Goal: Complete application form: Complete application form

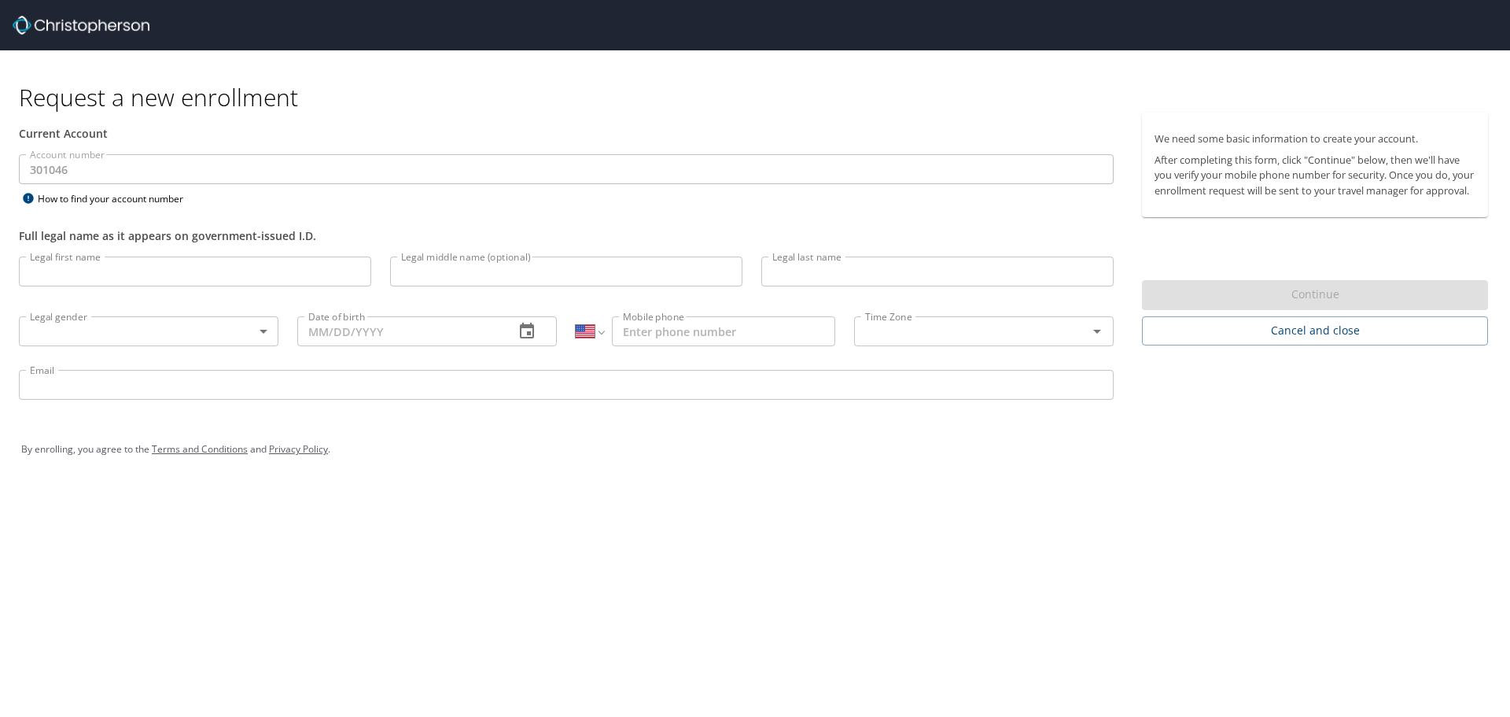
select select "US"
click at [96, 278] on input "Legal first name" at bounding box center [195, 271] width 352 height 30
type input "John"
type input "Gallagher"
click at [267, 332] on body "Request a new enrollment Current Account Account number 301046 Account number H…" at bounding box center [755, 358] width 1510 height 717
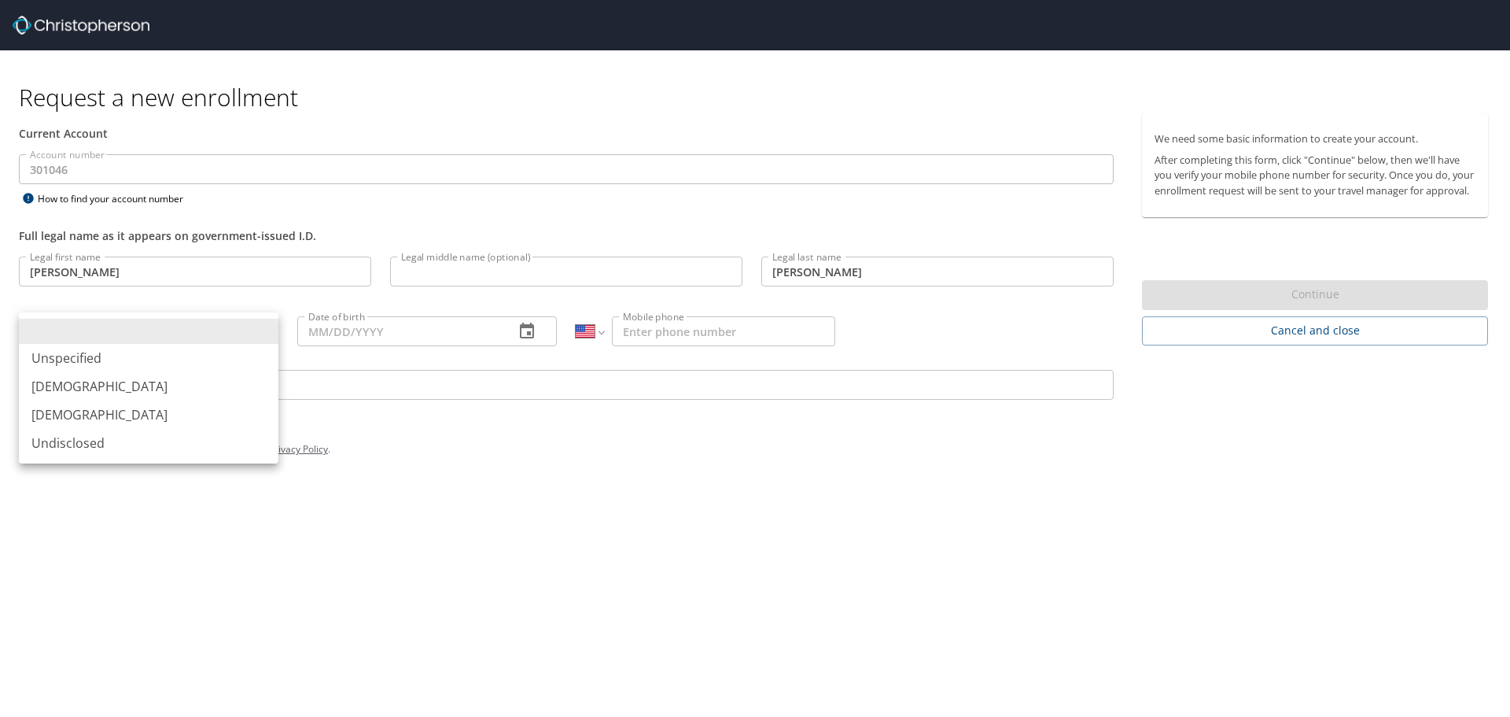
click at [134, 385] on li "Male" at bounding box center [149, 386] width 260 height 28
type input "Male"
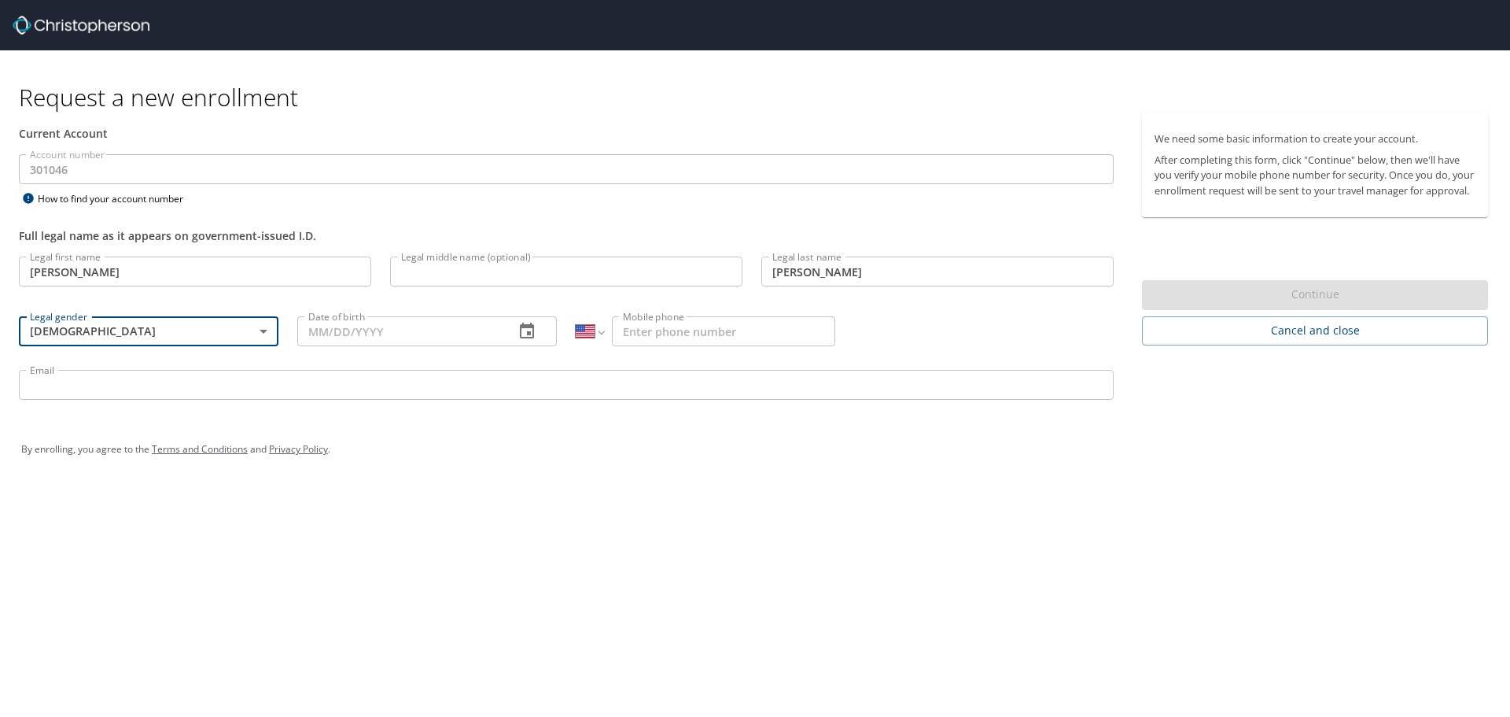
click at [374, 333] on input "Date of birth" at bounding box center [399, 331] width 205 height 30
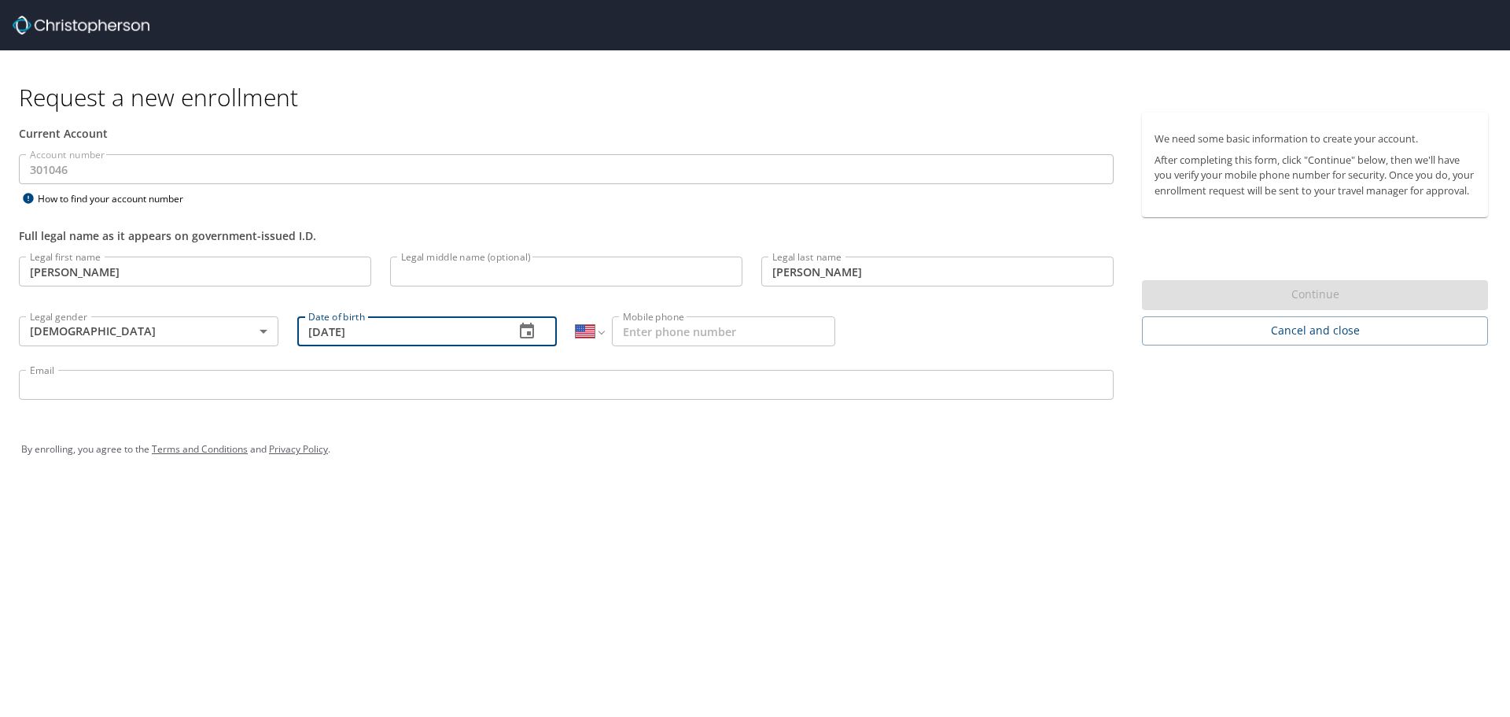
type input "12/27/1979"
click at [658, 336] on input "Mobile phone" at bounding box center [723, 331] width 223 height 30
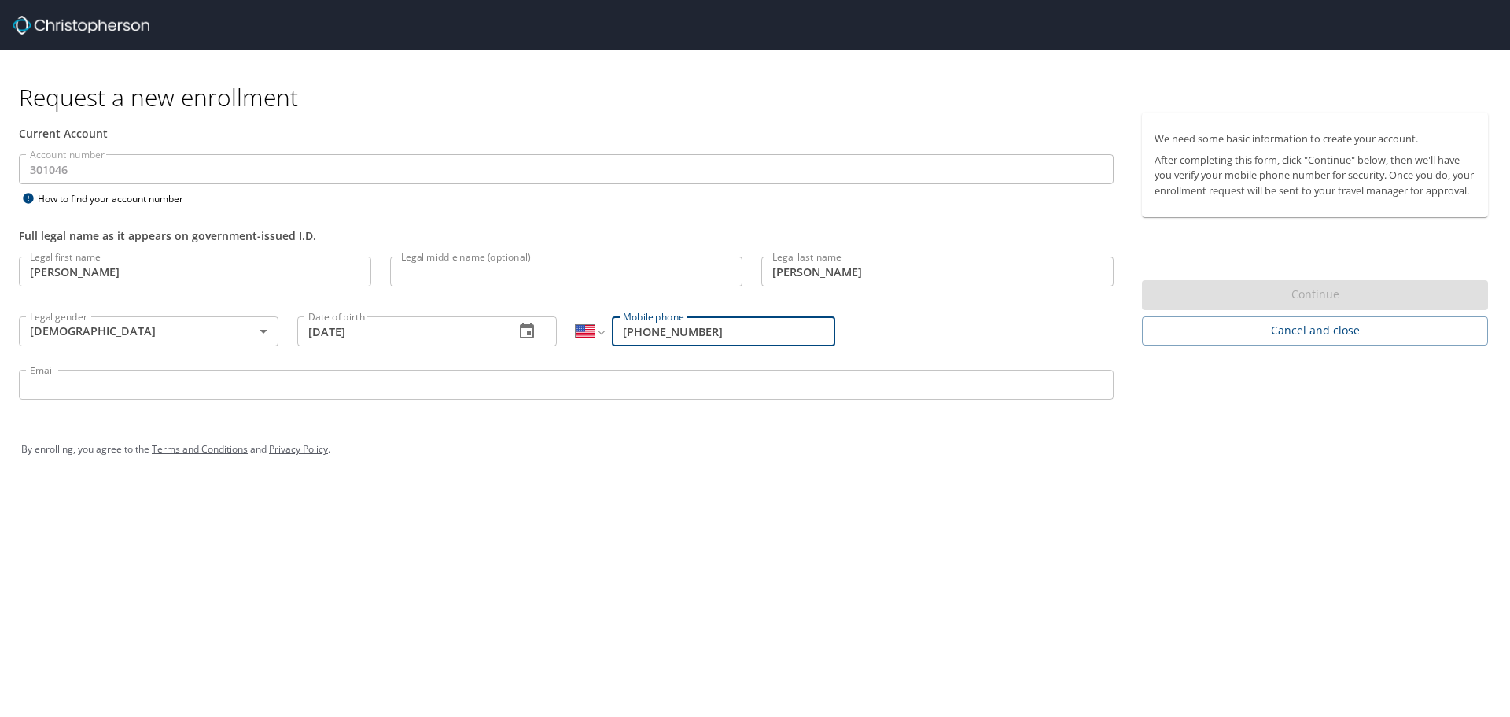
type input "(937) 469-7320"
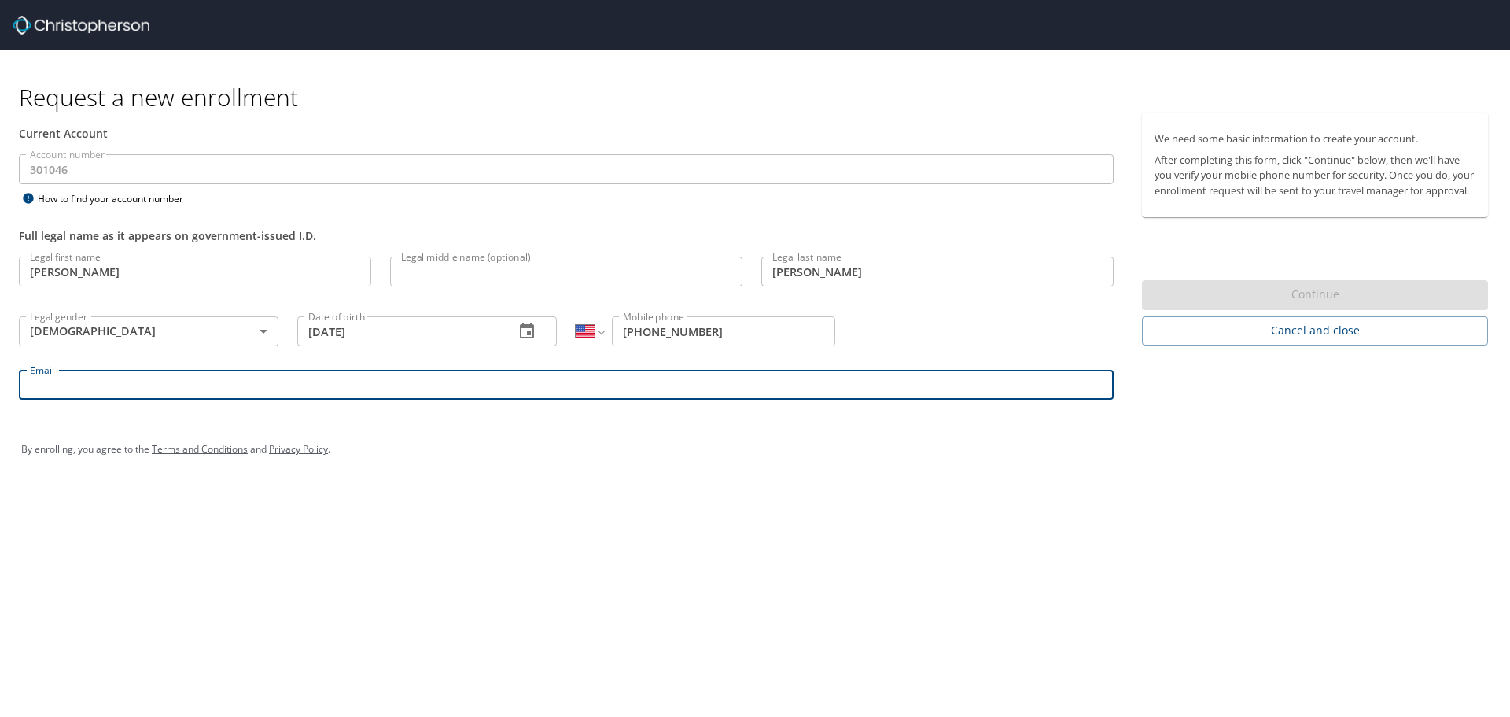
click at [77, 389] on input "Email" at bounding box center [566, 385] width 1095 height 30
type input "john.gallagher@radiancetech.com"
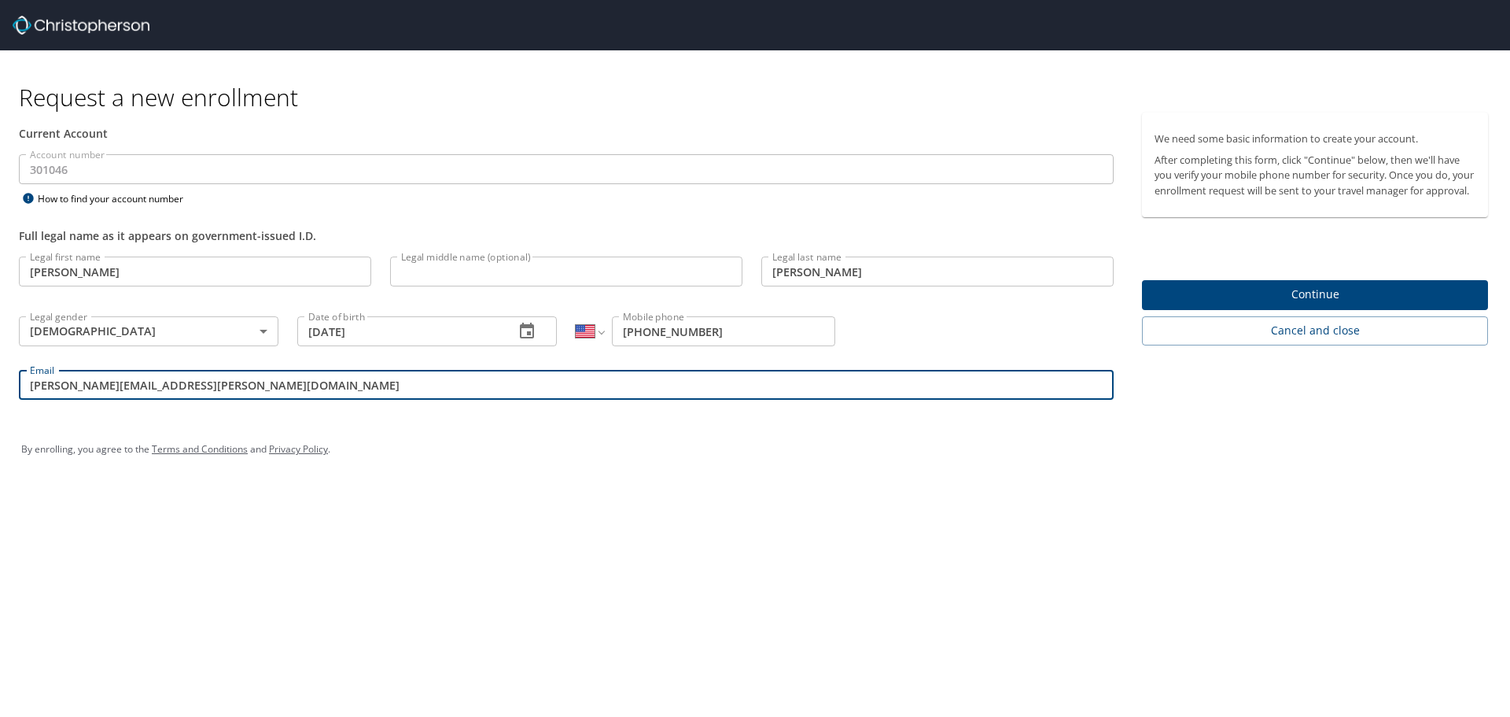
click at [1318, 304] on span "Continue" at bounding box center [1315, 295] width 321 height 20
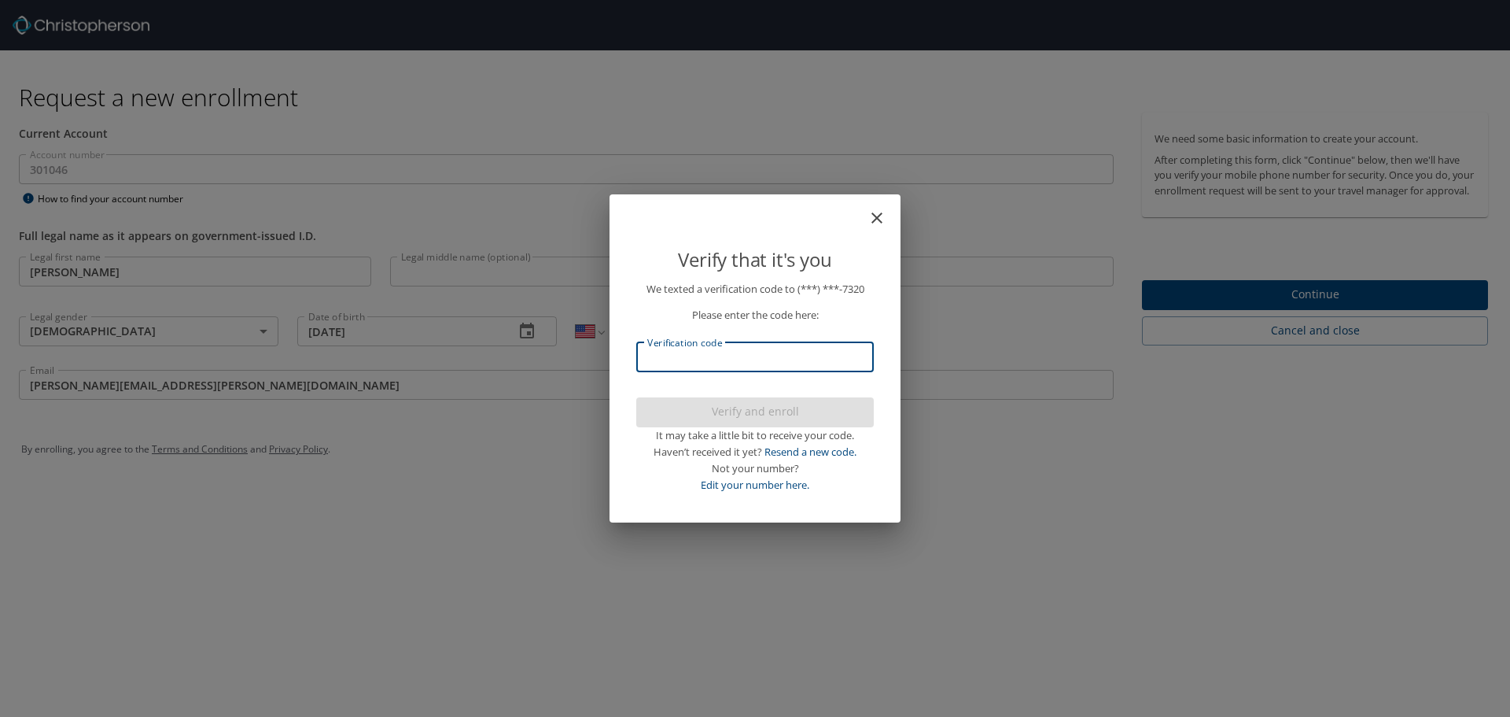
click at [686, 353] on input "Verification code" at bounding box center [755, 357] width 238 height 30
type input "830595"
click at [874, 217] on icon "close" at bounding box center [877, 217] width 19 height 19
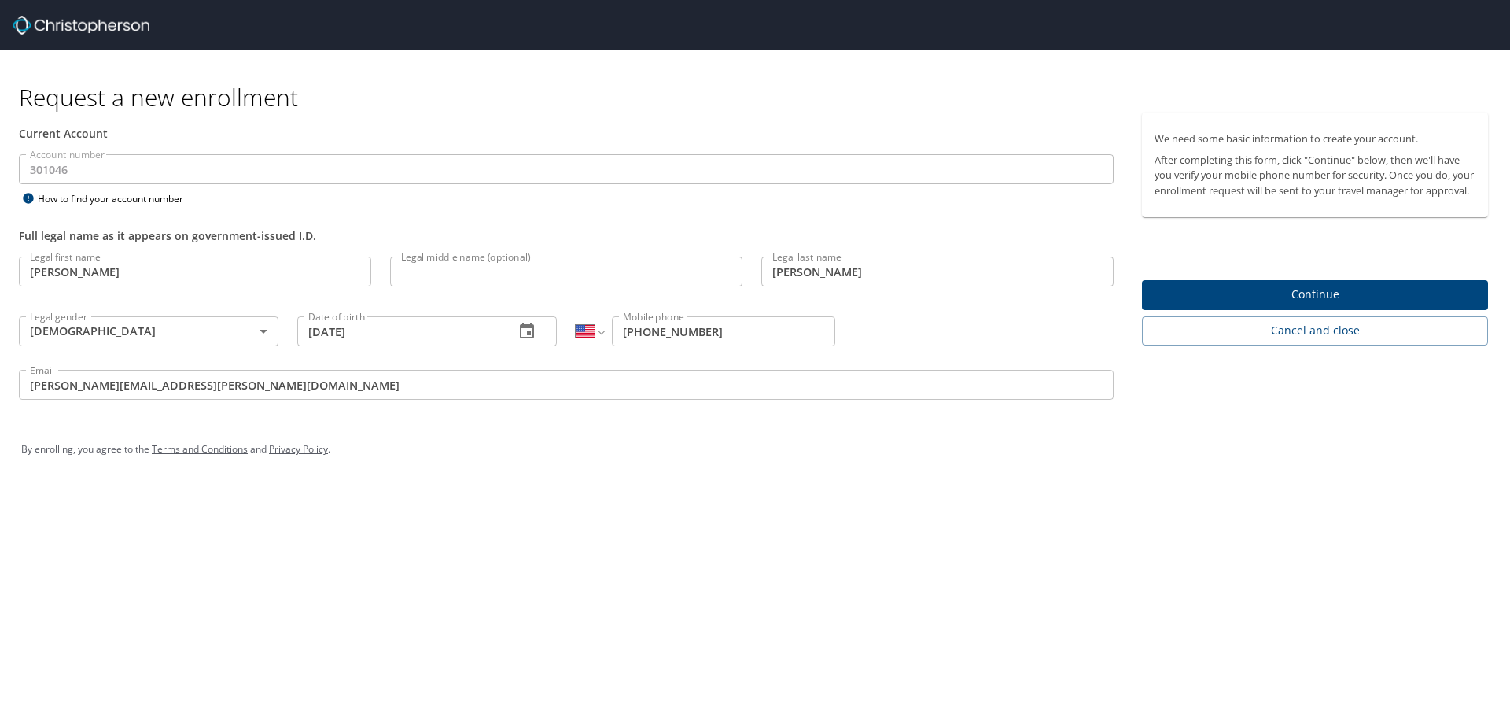
click at [212, 451] on link "Terms and Conditions" at bounding box center [200, 448] width 96 height 13
click at [308, 448] on link "Privacy Policy" at bounding box center [298, 448] width 59 height 13
drag, startPoint x: 732, startPoint y: 334, endPoint x: 558, endPoint y: 343, distance: 174.9
click at [558, 343] on div "Legal first name John Legal first name Legal middle name (optional) Legal middl…" at bounding box center [566, 330] width 1114 height 167
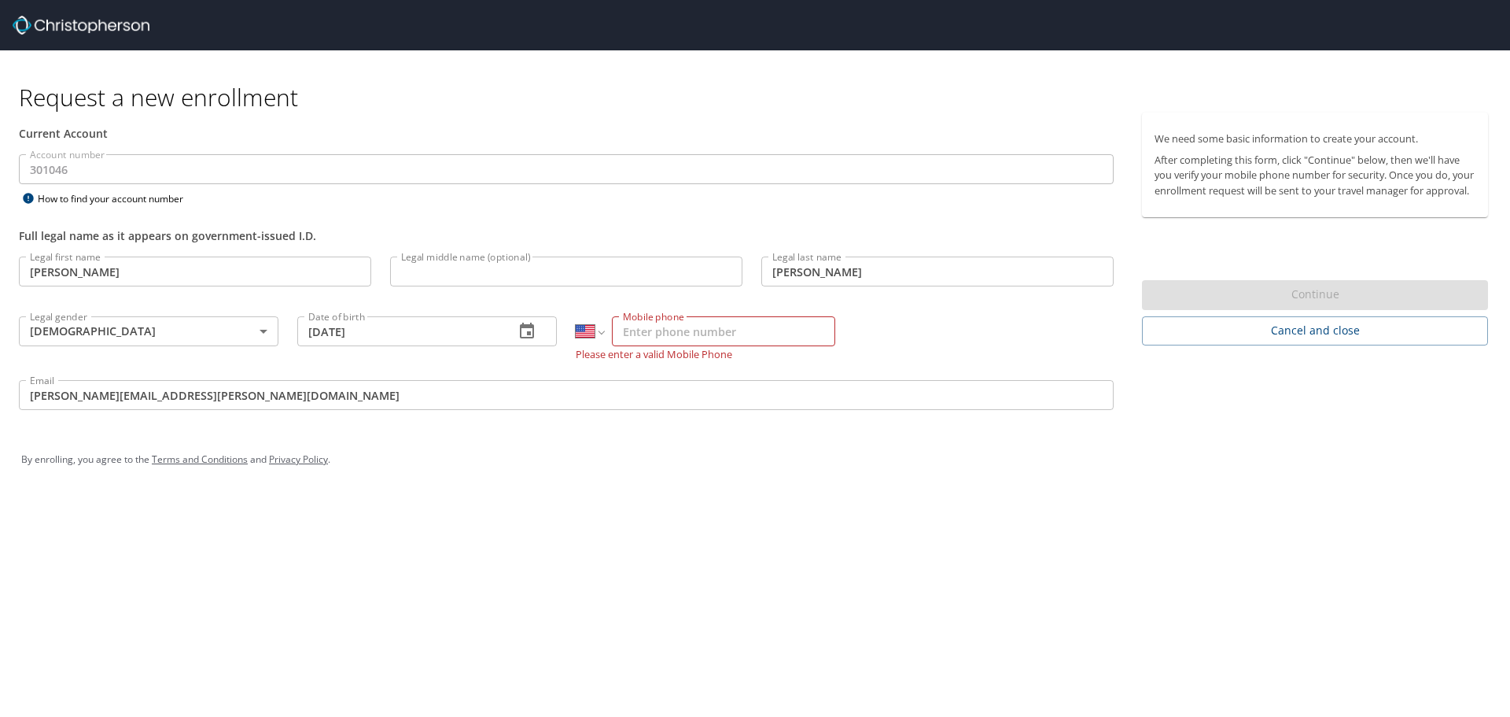
click at [820, 502] on div "Request a new enrollment Current Account Account number 301046 Account number H…" at bounding box center [755, 358] width 1510 height 717
click at [663, 331] on input "Mobile phone" at bounding box center [723, 331] width 223 height 30
click at [642, 456] on div "By enrolling, you agree to the Terms and Conditions and Privacy Policy ." at bounding box center [755, 459] width 1468 height 39
click at [734, 336] on input "Mobile phone" at bounding box center [723, 331] width 223 height 30
click at [593, 485] on div "By enrolling, you agree to the Terms and Conditions and Privacy Policy ." at bounding box center [754, 459] width 1491 height 71
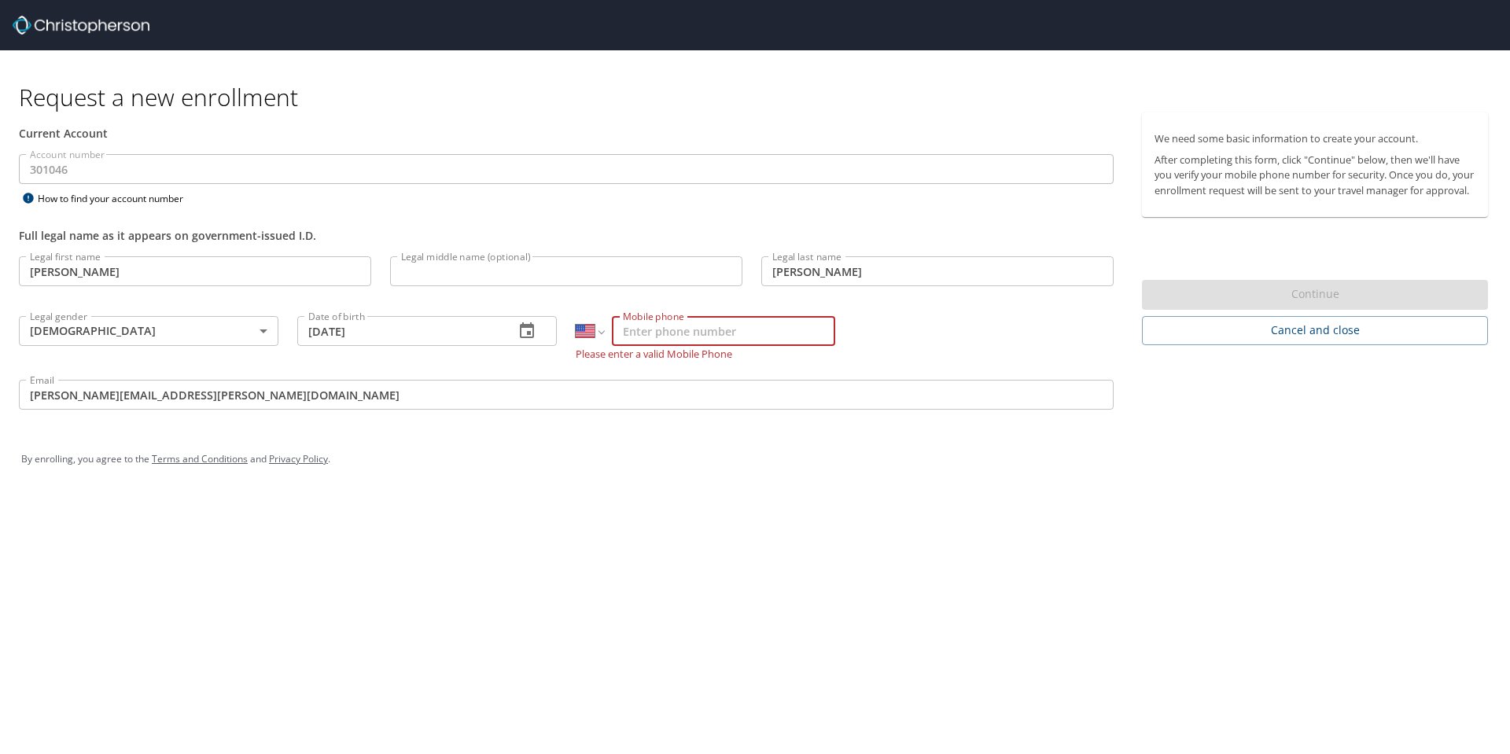
click at [728, 331] on input "Mobile phone" at bounding box center [723, 331] width 223 height 30
type input "(256) 427-4236"
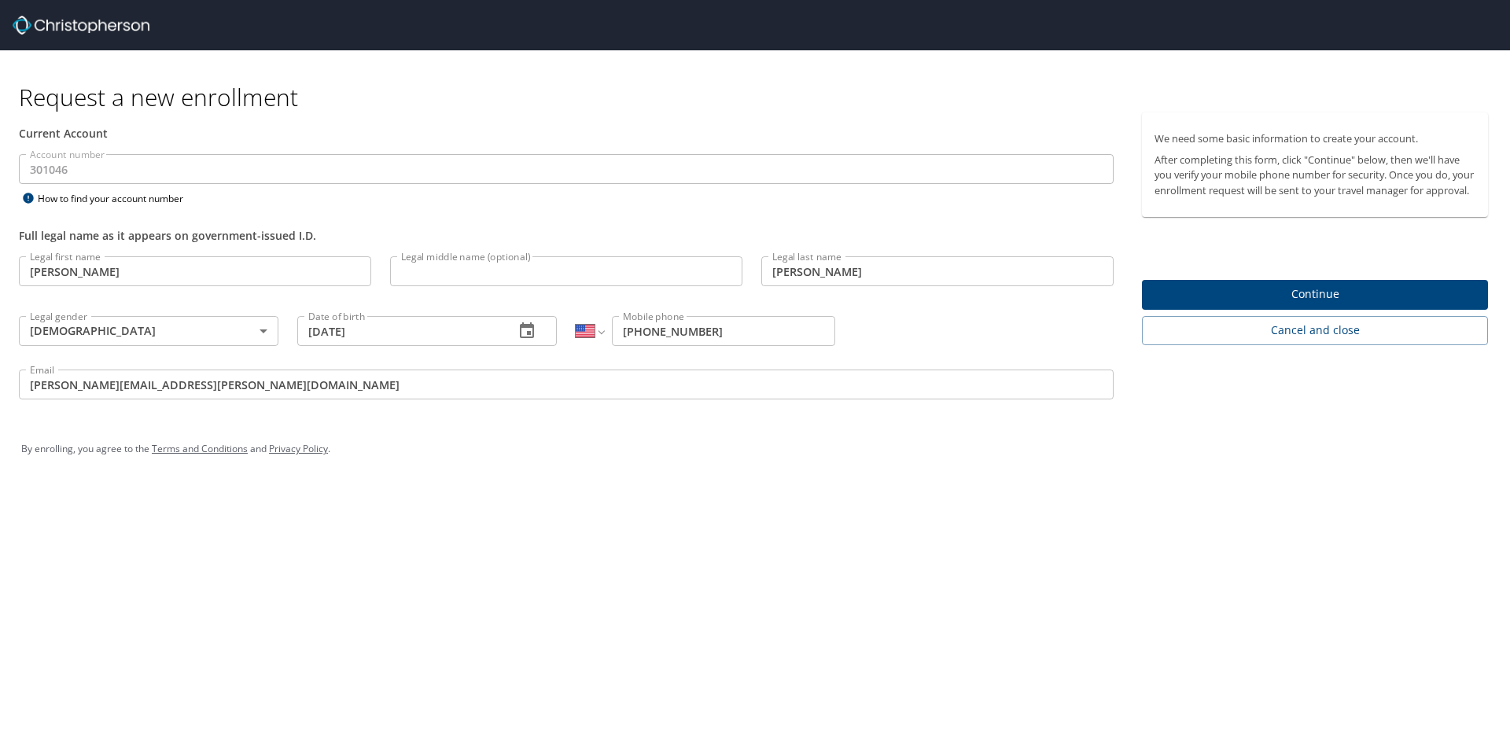
click at [665, 482] on div "By enrolling, you agree to the Terms and Conditions and Privacy Policy ." at bounding box center [754, 449] width 1491 height 71
click at [1291, 304] on span "Continue" at bounding box center [1315, 295] width 321 height 20
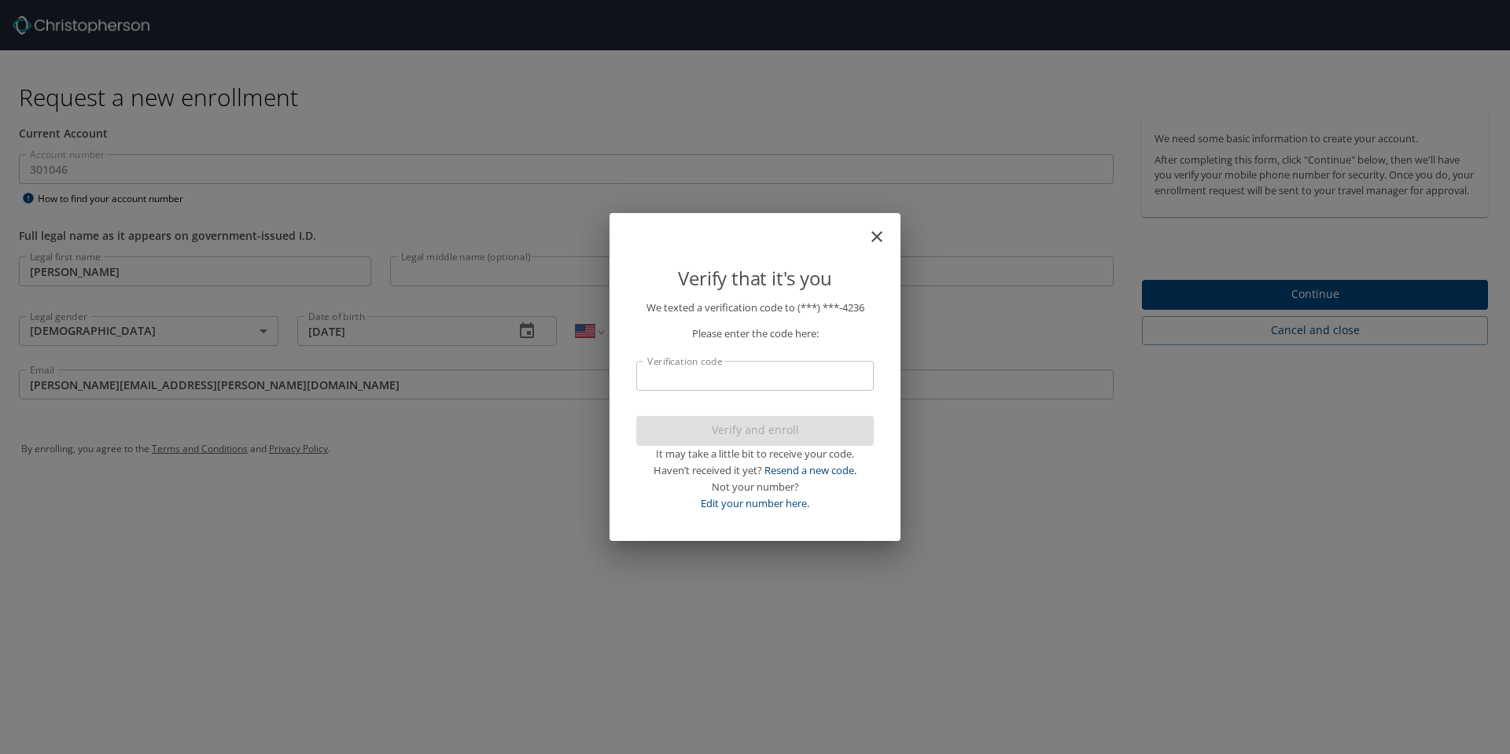
click at [882, 237] on icon "close" at bounding box center [877, 236] width 19 height 19
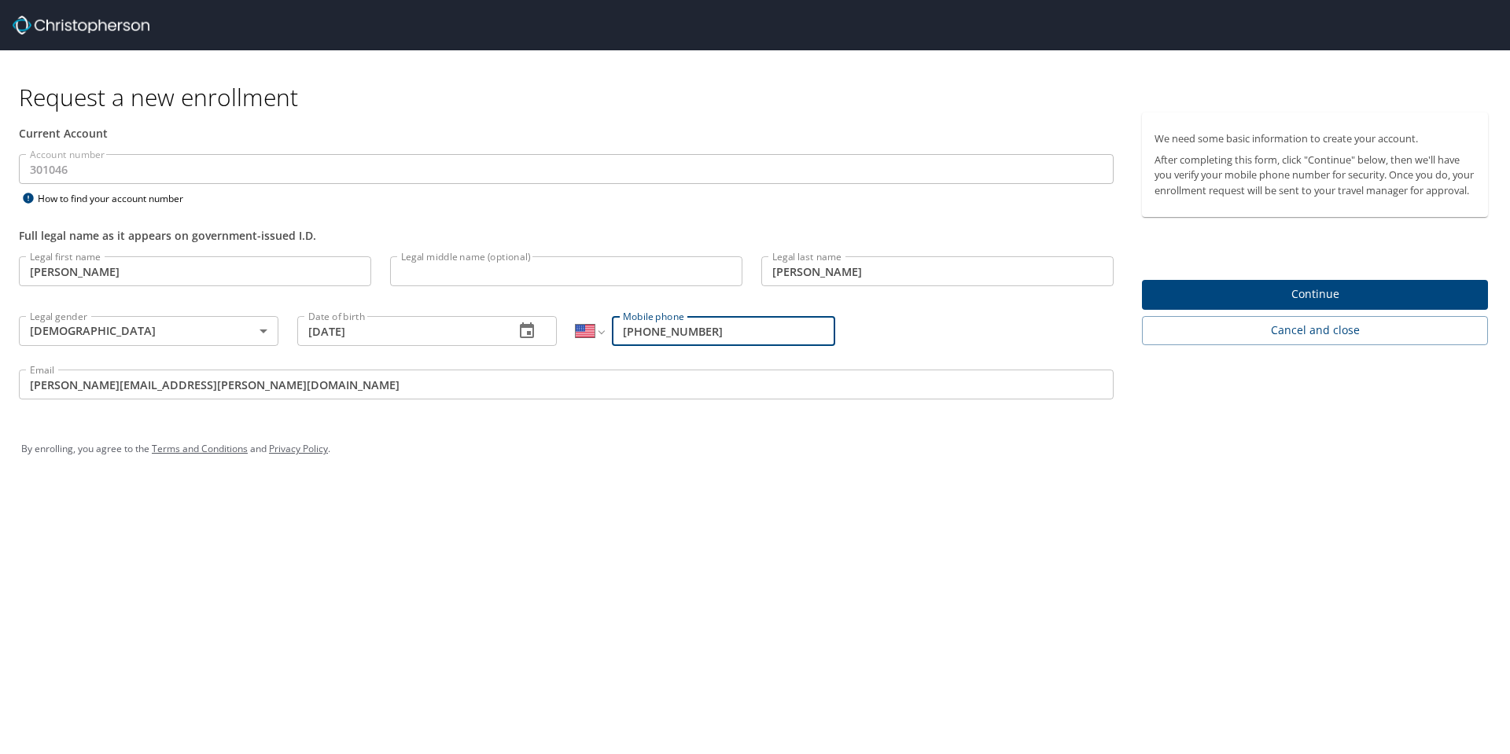
click at [700, 444] on div "By enrolling, you agree to the Terms and Conditions and Privacy Policy ." at bounding box center [755, 448] width 1468 height 39
drag, startPoint x: 721, startPoint y: 334, endPoint x: 597, endPoint y: 336, distance: 124.3
click at [597, 336] on div "International Afghanistan Åland Islands Albania Algeria American Samoa Andorra …" at bounding box center [706, 331] width 260 height 30
click at [709, 482] on div "By enrolling, you agree to the Terms and Conditions and Privacy Policy ." at bounding box center [754, 449] width 1491 height 71
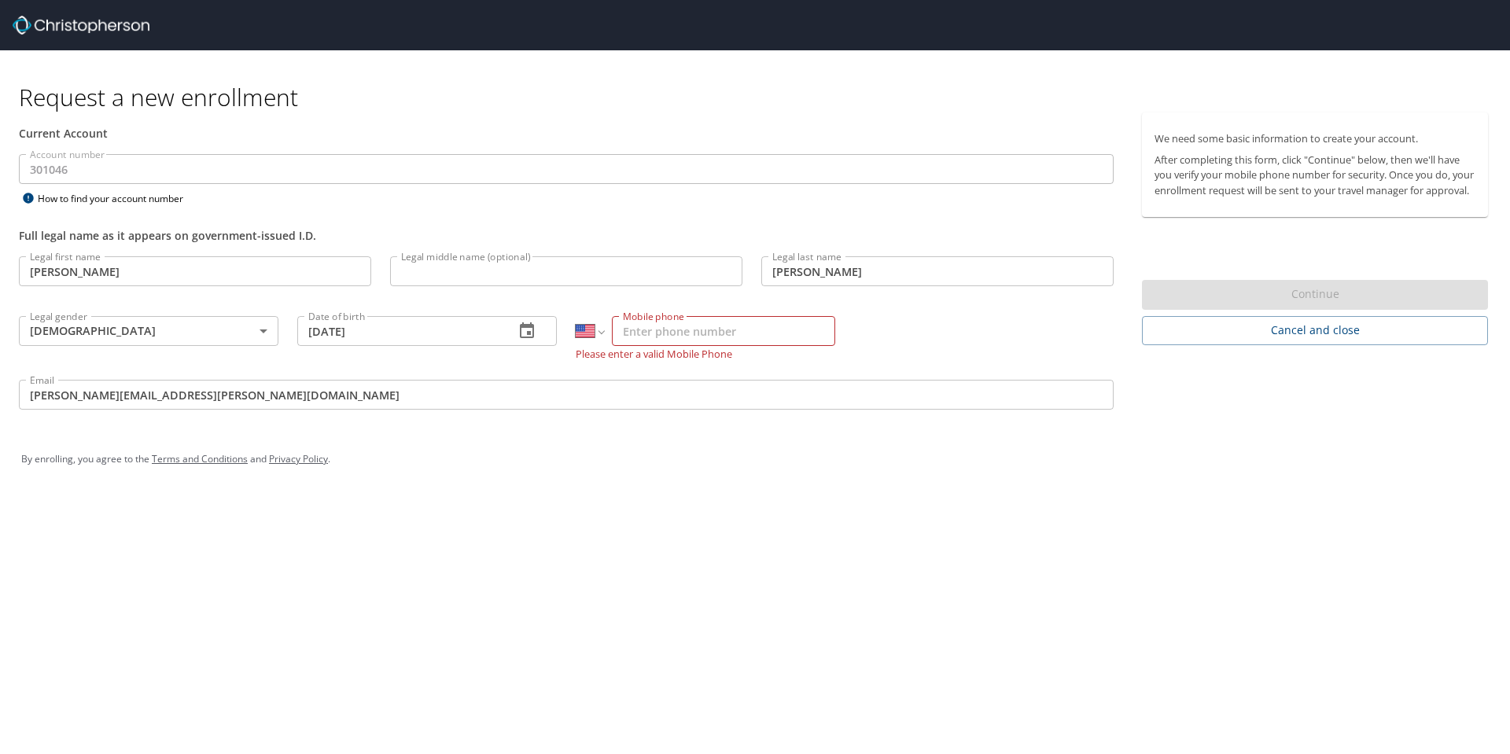
click at [555, 469] on div "By enrolling, you agree to the Terms and Conditions and Privacy Policy ." at bounding box center [755, 459] width 1468 height 39
click at [601, 331] on select "International Afghanistan Åland Islands Albania Algeria American Samoa Andorra …" at bounding box center [590, 331] width 28 height 30
click at [603, 331] on select "International Afghanistan Åland Islands Albania Algeria American Samoa Andorra …" at bounding box center [590, 331] width 28 height 30
click at [928, 579] on div "Request a new enrollment Current Account Account number 301046 Account number H…" at bounding box center [755, 377] width 1510 height 754
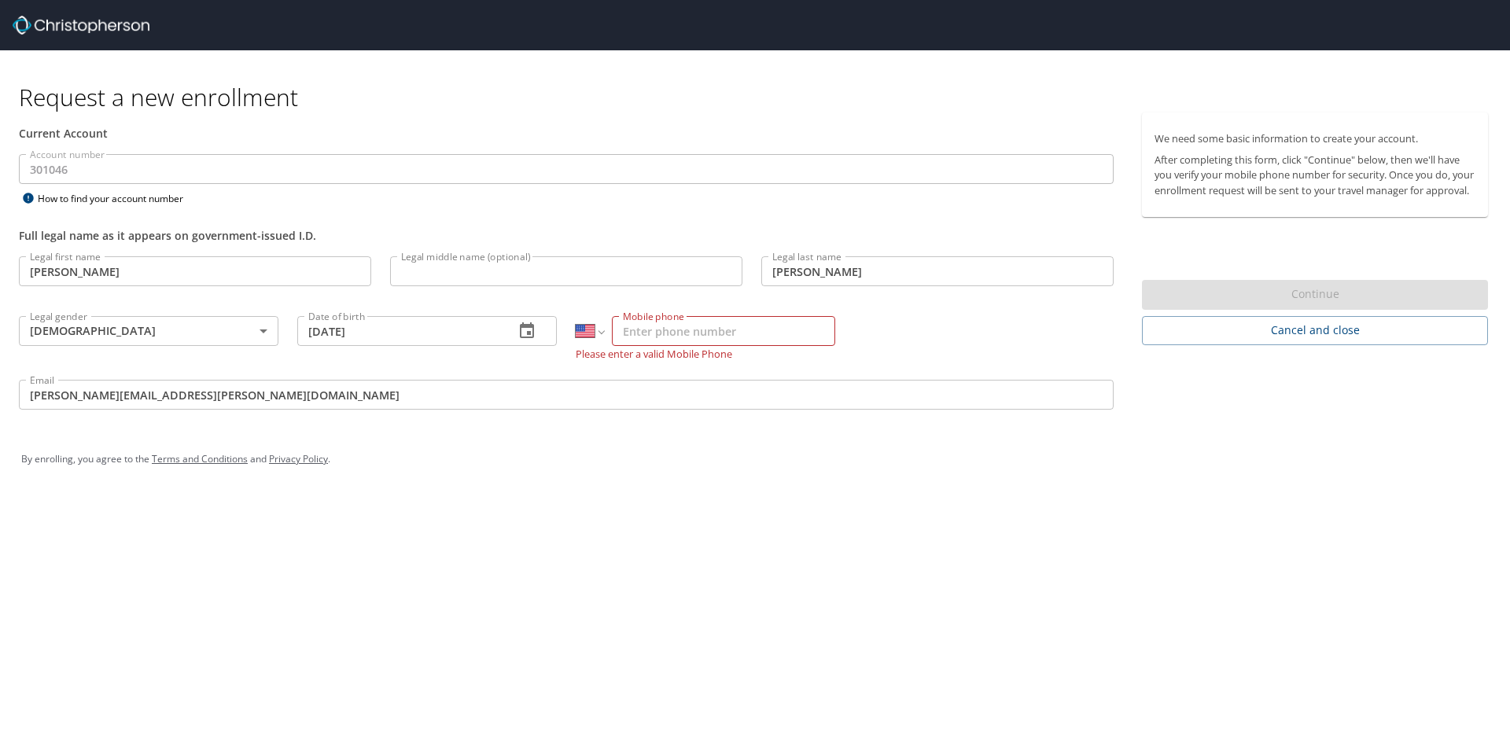
click at [664, 507] on div "Request a new enrollment Current Account Account number 301046 Account number H…" at bounding box center [755, 377] width 1510 height 754
click at [1237, 341] on span "Cancel and close" at bounding box center [1315, 331] width 321 height 20
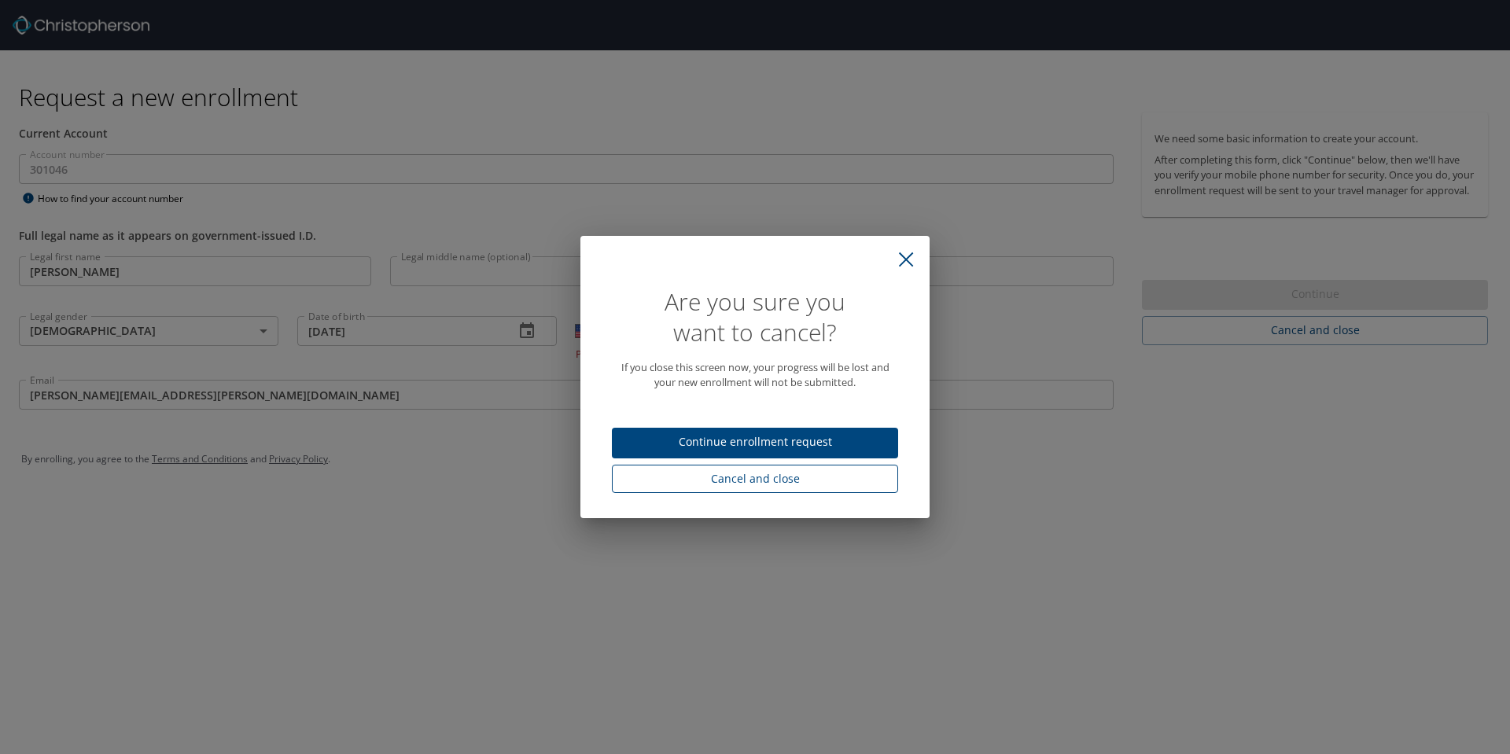
click at [752, 477] on span "Cancel and close" at bounding box center [755, 480] width 261 height 20
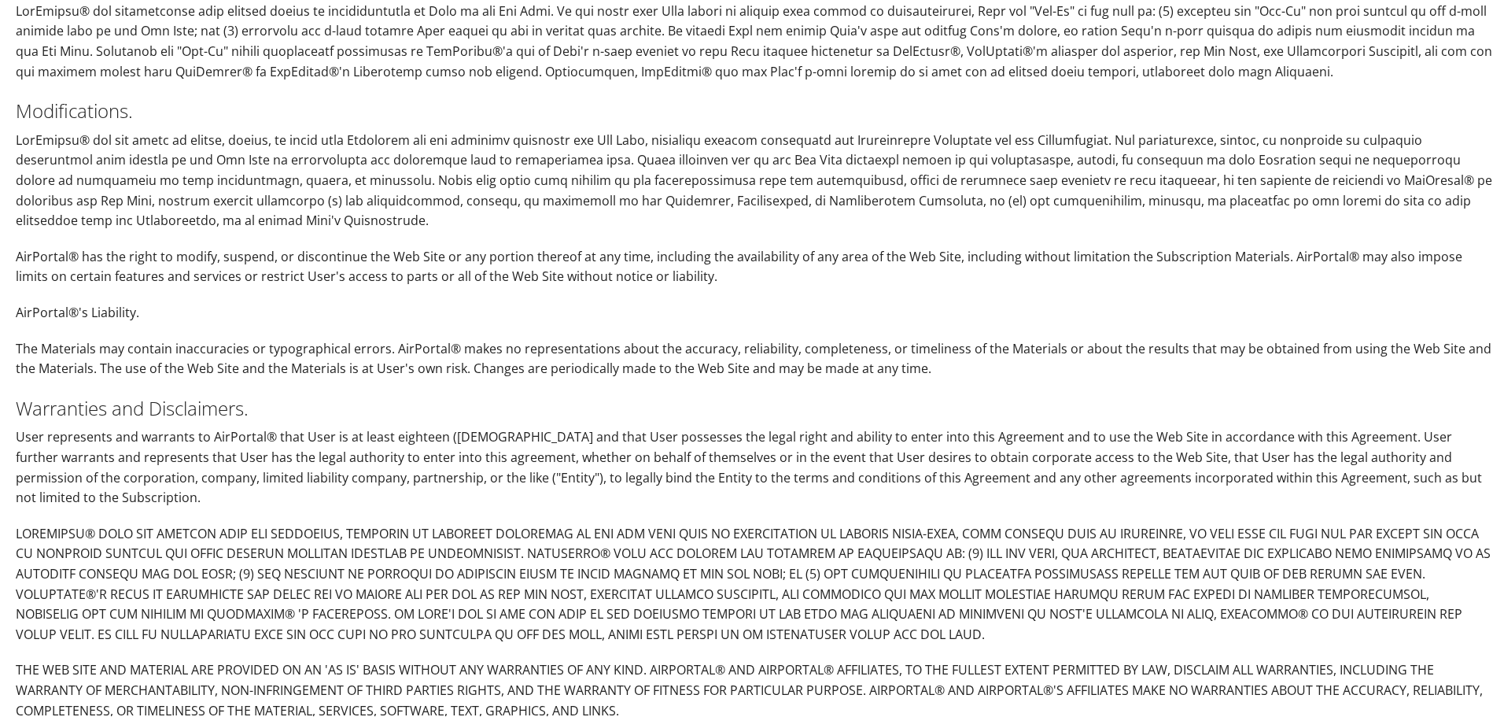
scroll to position [1965, 0]
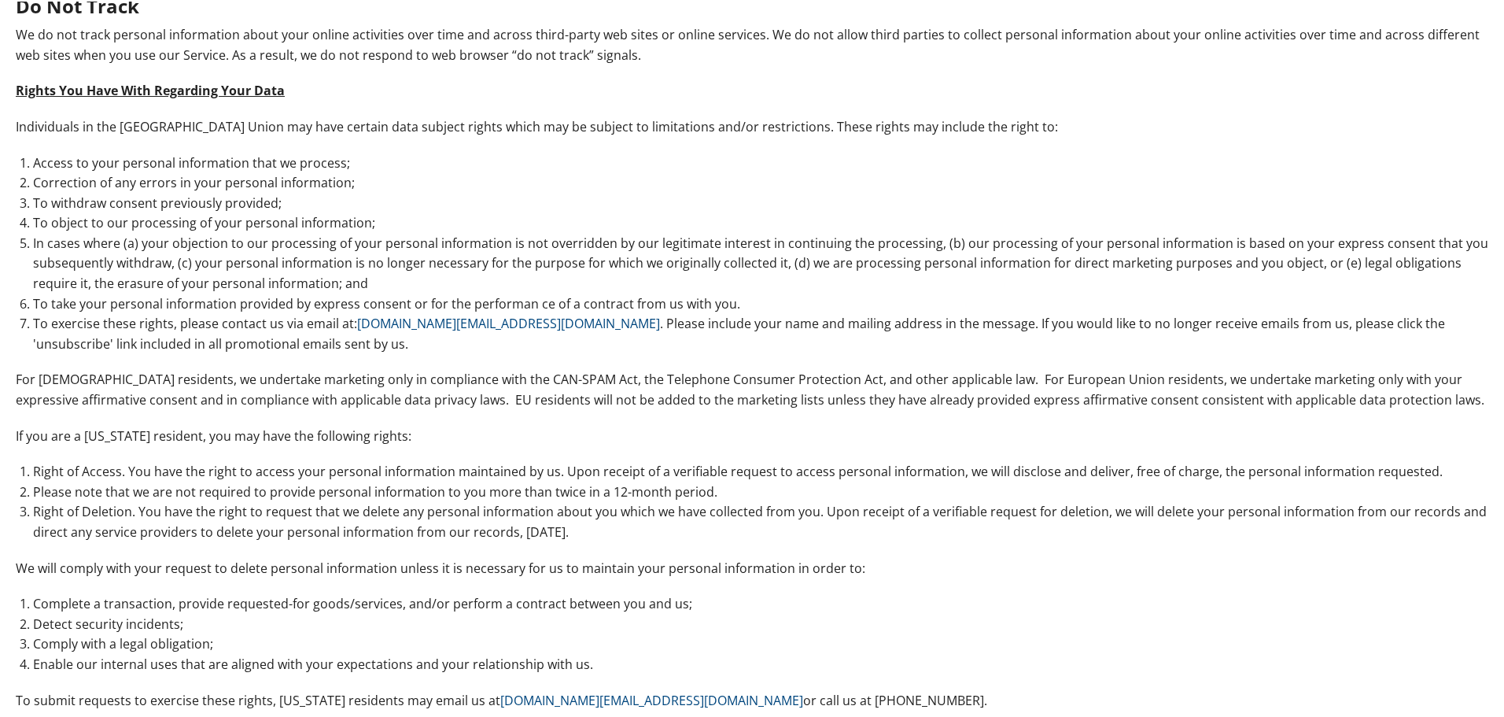
scroll to position [956, 0]
